Goal: Task Accomplishment & Management: Manage account settings

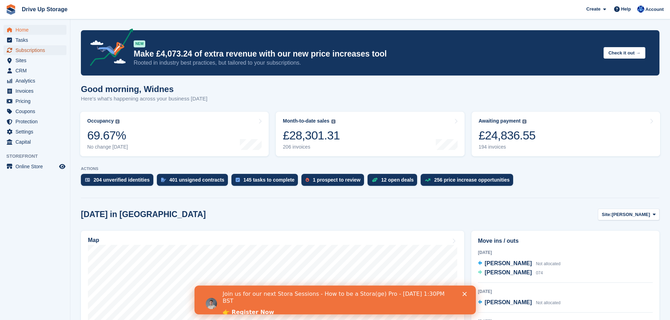
click at [37, 52] on span "Subscriptions" at bounding box center [36, 50] width 42 height 10
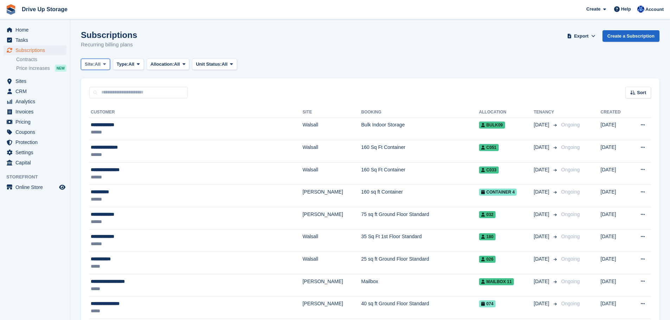
click at [104, 64] on icon at bounding box center [104, 64] width 3 height 5
click at [109, 117] on link "Widnes" at bounding box center [114, 119] width 61 height 13
